Goal: Download file/media

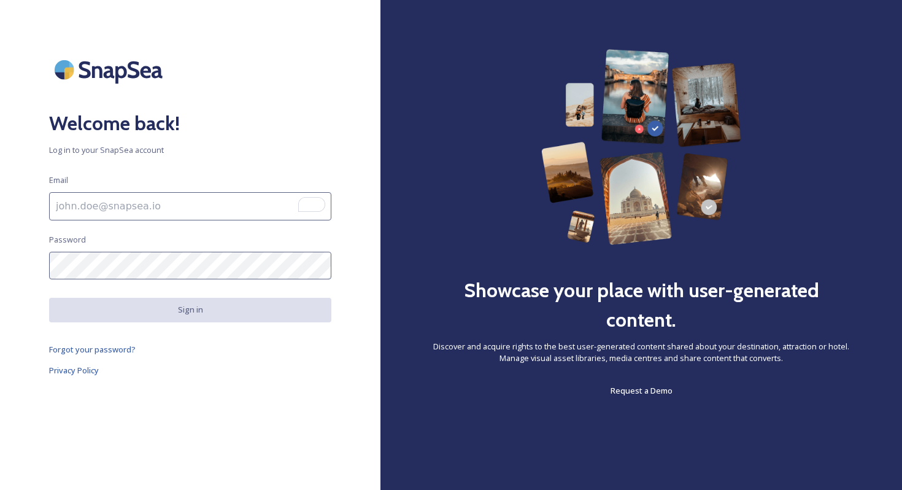
click at [161, 212] on input "To enrich screen reader interactions, please activate Accessibility in Grammarl…" at bounding box center [190, 206] width 282 height 28
click at [153, 206] on input "To enrich screen reader interactions, please activate Accessibility in Grammarl…" at bounding box center [190, 206] width 282 height 28
type input "[EMAIL_ADDRESS][DOMAIN_NAME]"
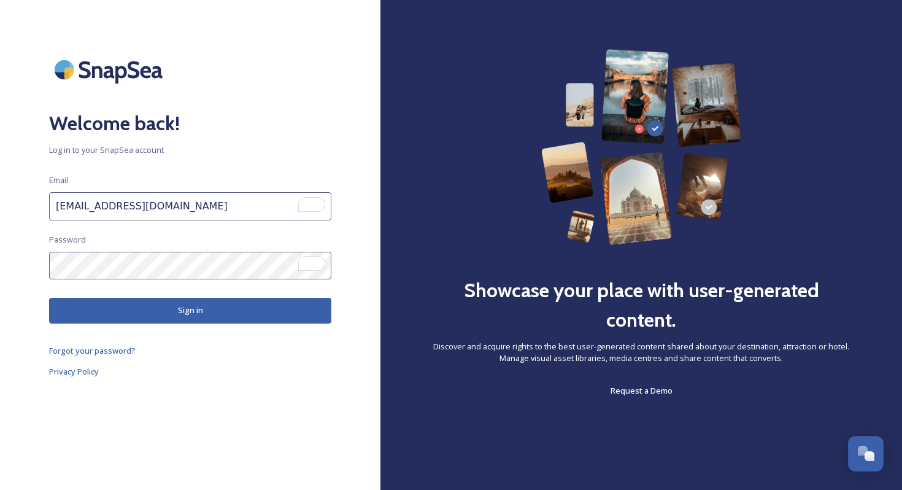
click at [147, 306] on button "Sign in" at bounding box center [190, 310] width 282 height 25
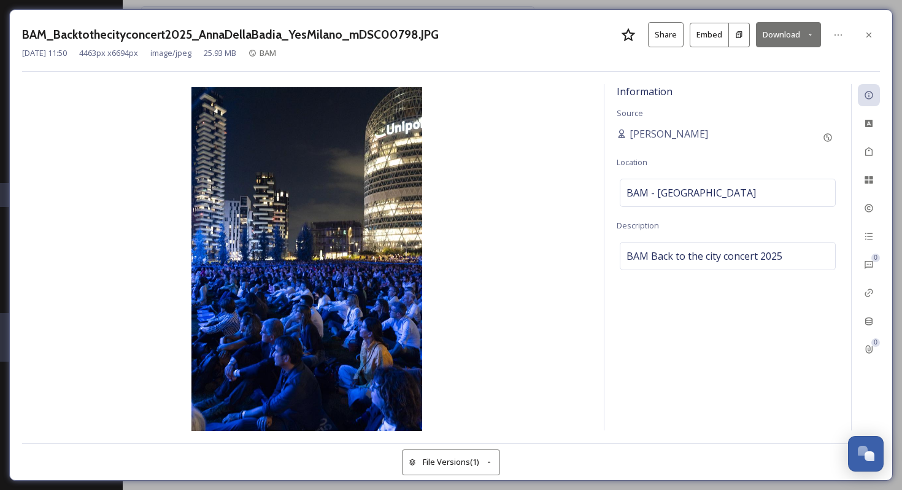
click at [779, 33] on button "Download" at bounding box center [788, 34] width 65 height 25
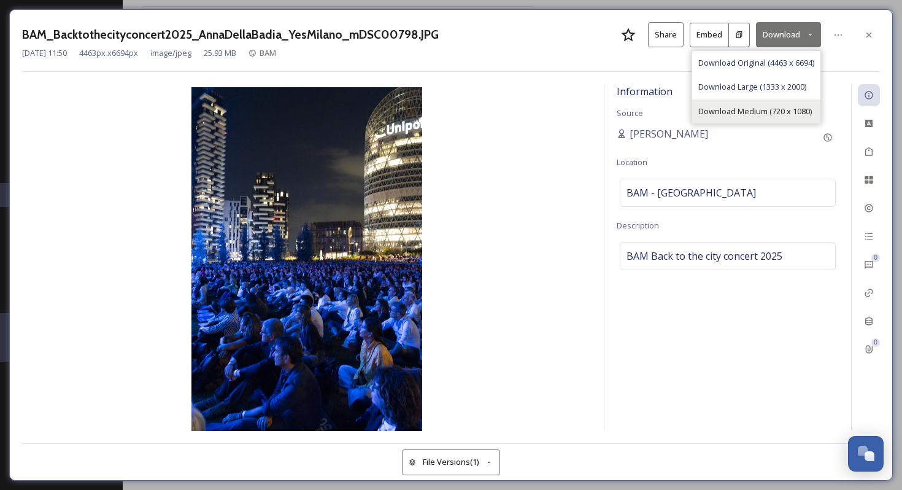
click at [755, 110] on span "Download Medium (720 x 1080)" at bounding box center [755, 112] width 114 height 12
